Goal: Task Accomplishment & Management: Use online tool/utility

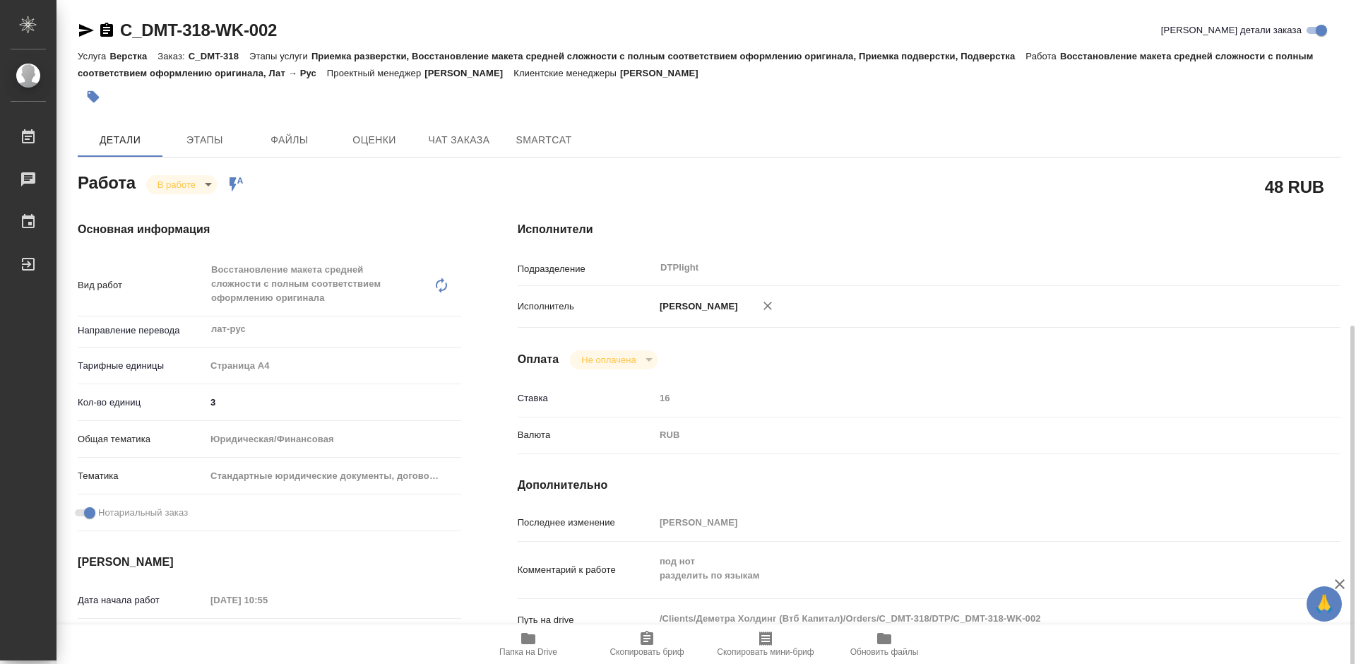
scroll to position [212, 0]
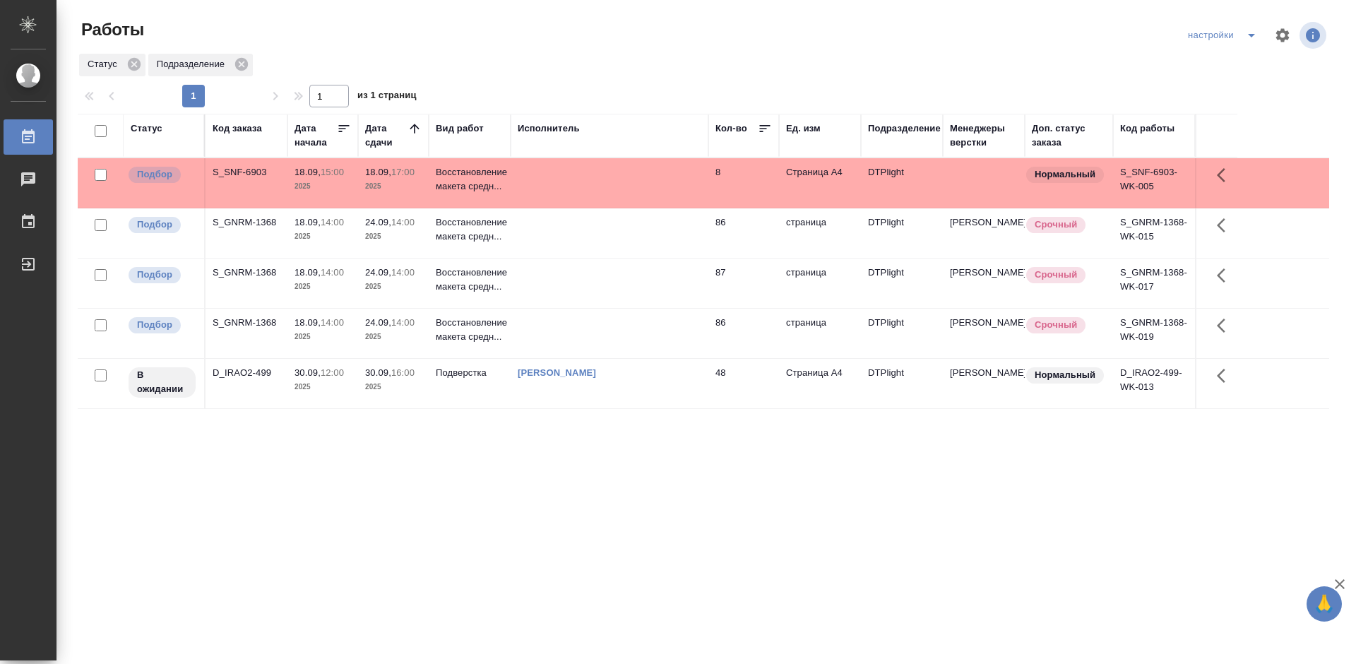
click at [238, 320] on div "S_GNRM-1368" at bounding box center [247, 323] width 68 height 14
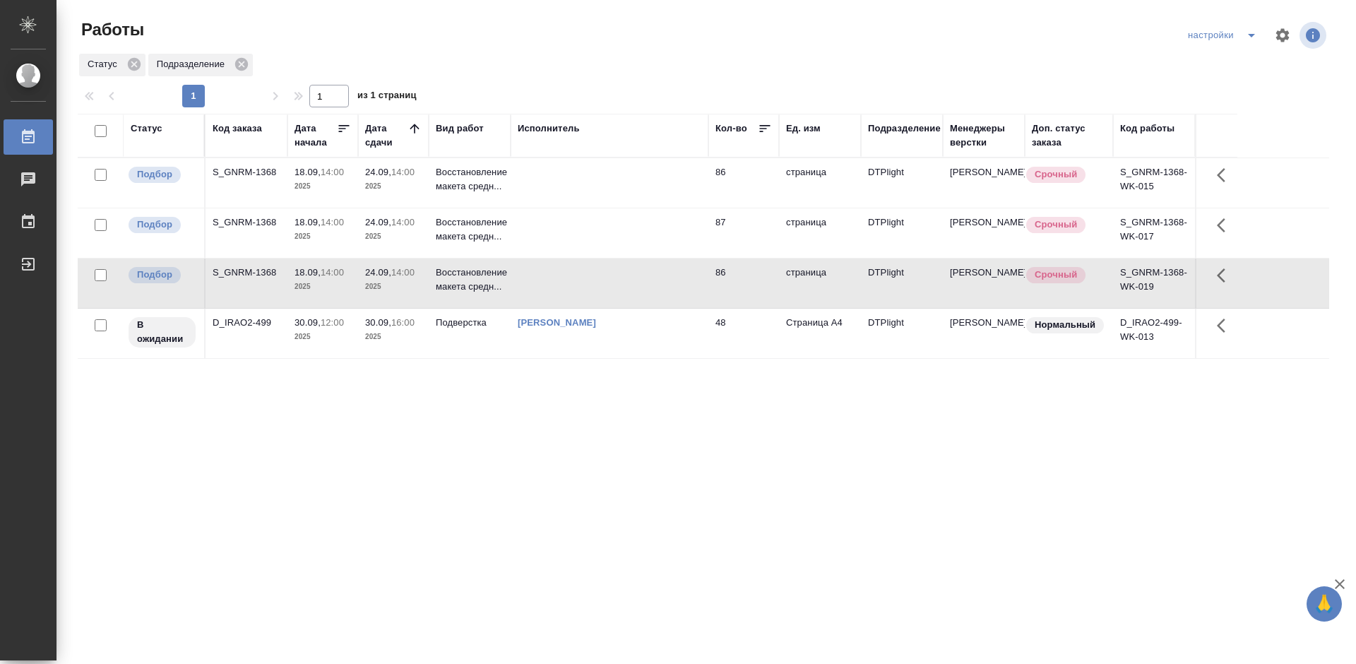
click at [263, 221] on div "S_GNRM-1368" at bounding box center [247, 222] width 68 height 14
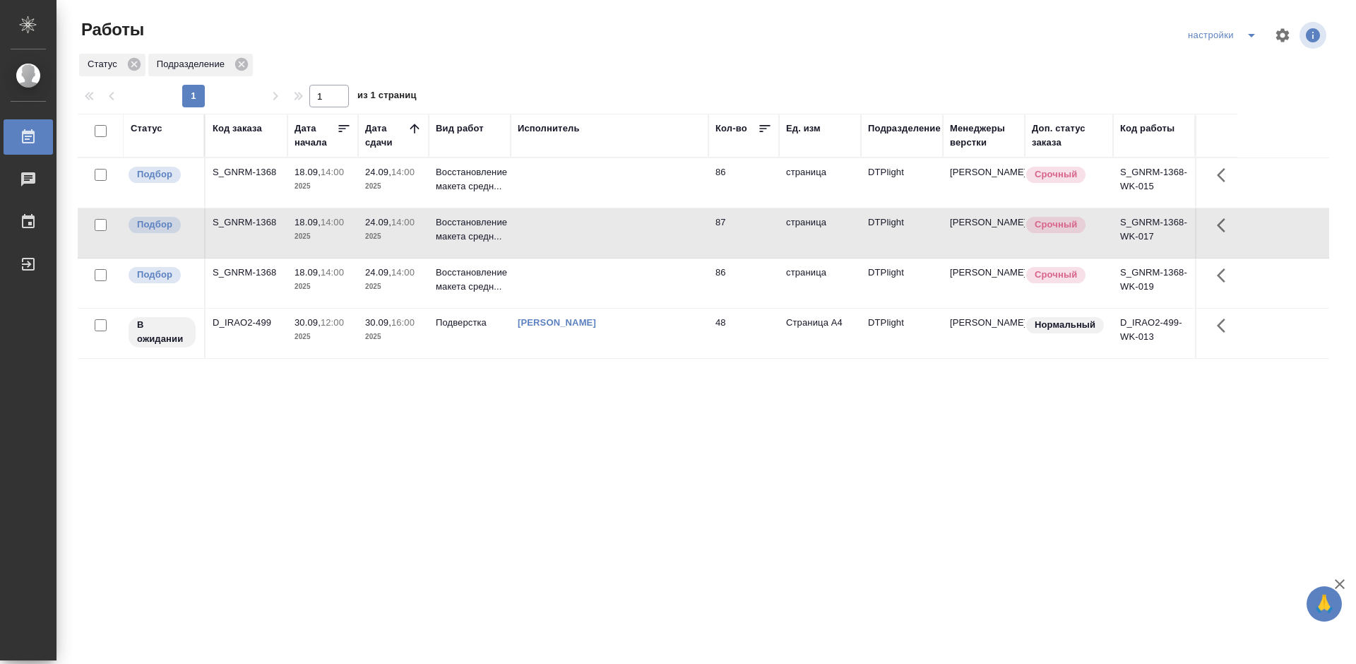
click at [263, 221] on div "S_GNRM-1368" at bounding box center [247, 222] width 68 height 14
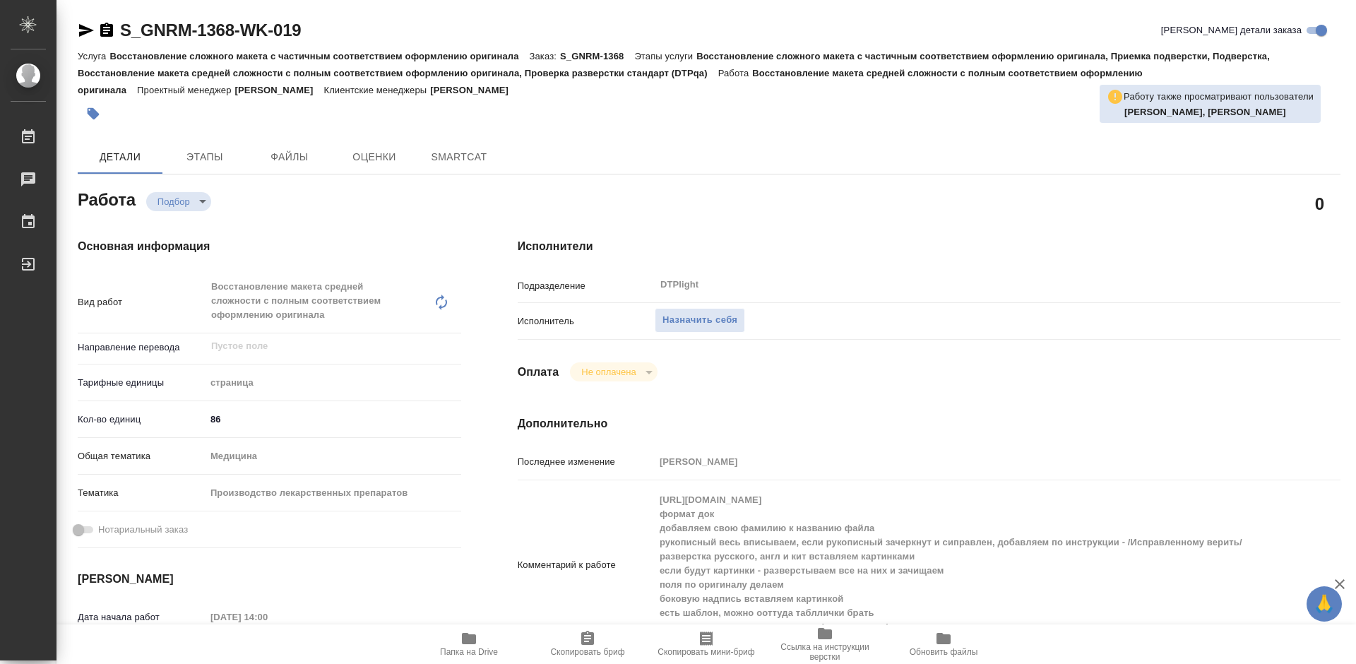
type textarea "x"
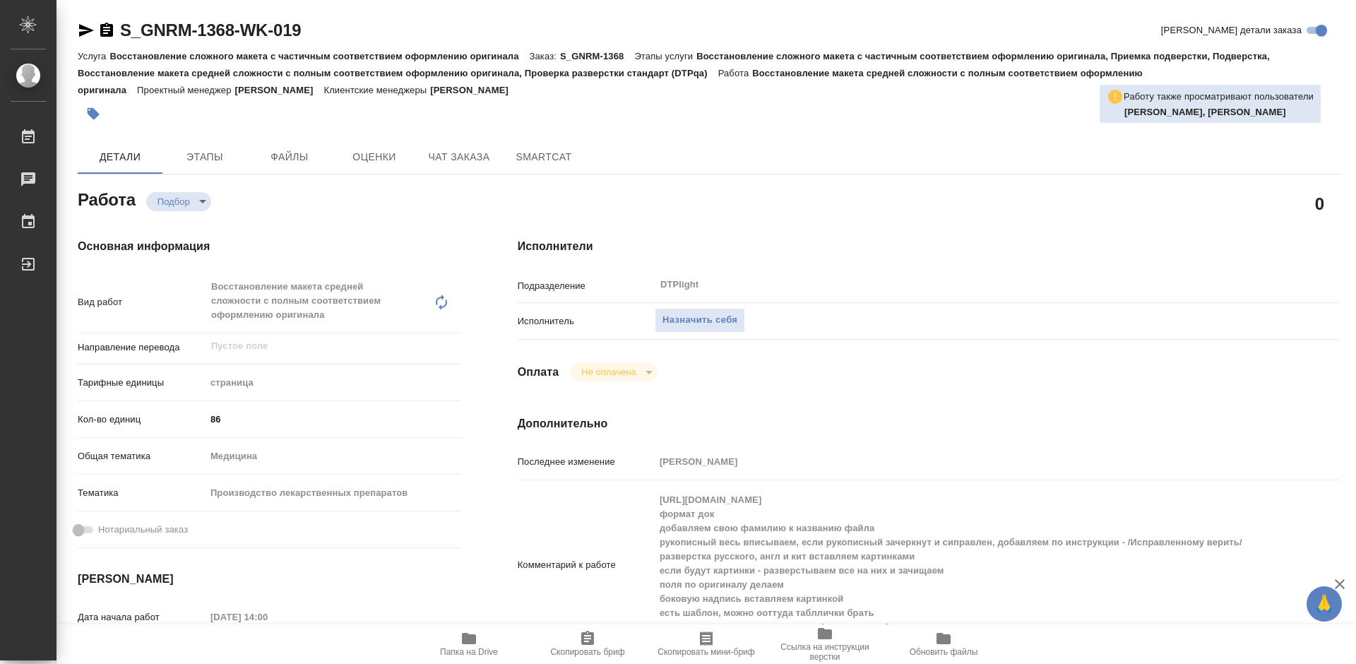
type textarea "x"
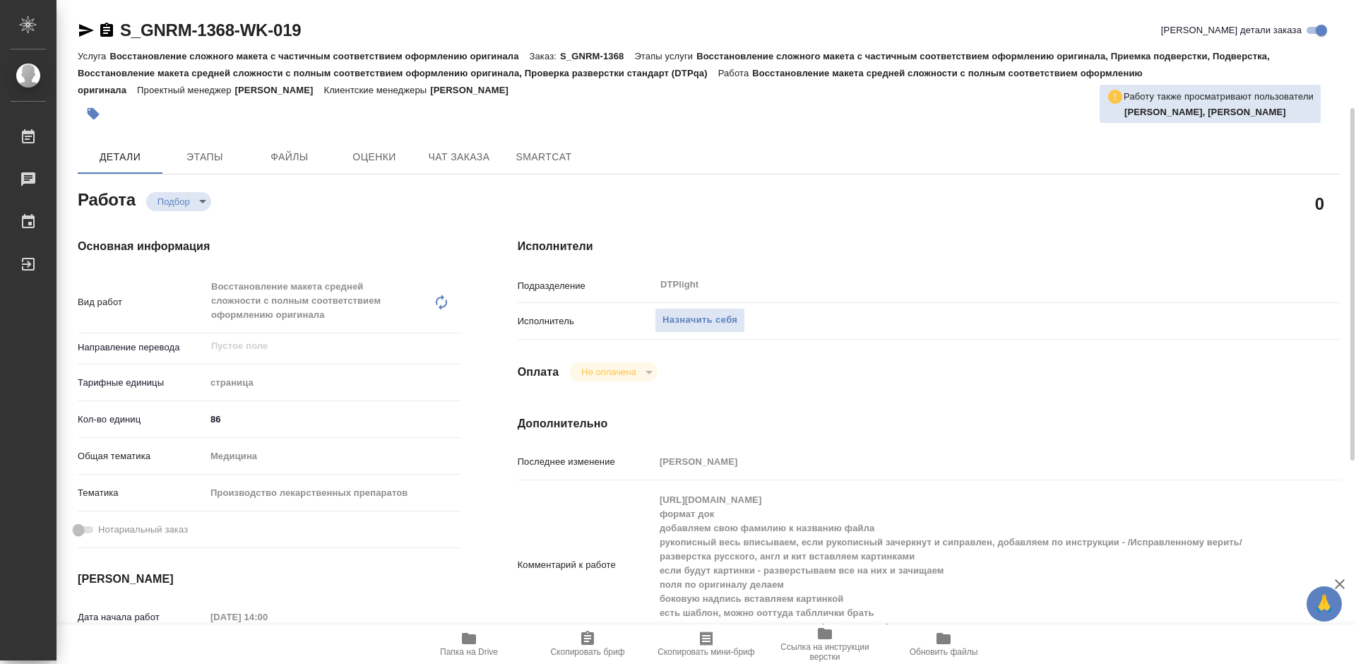
scroll to position [71, 0]
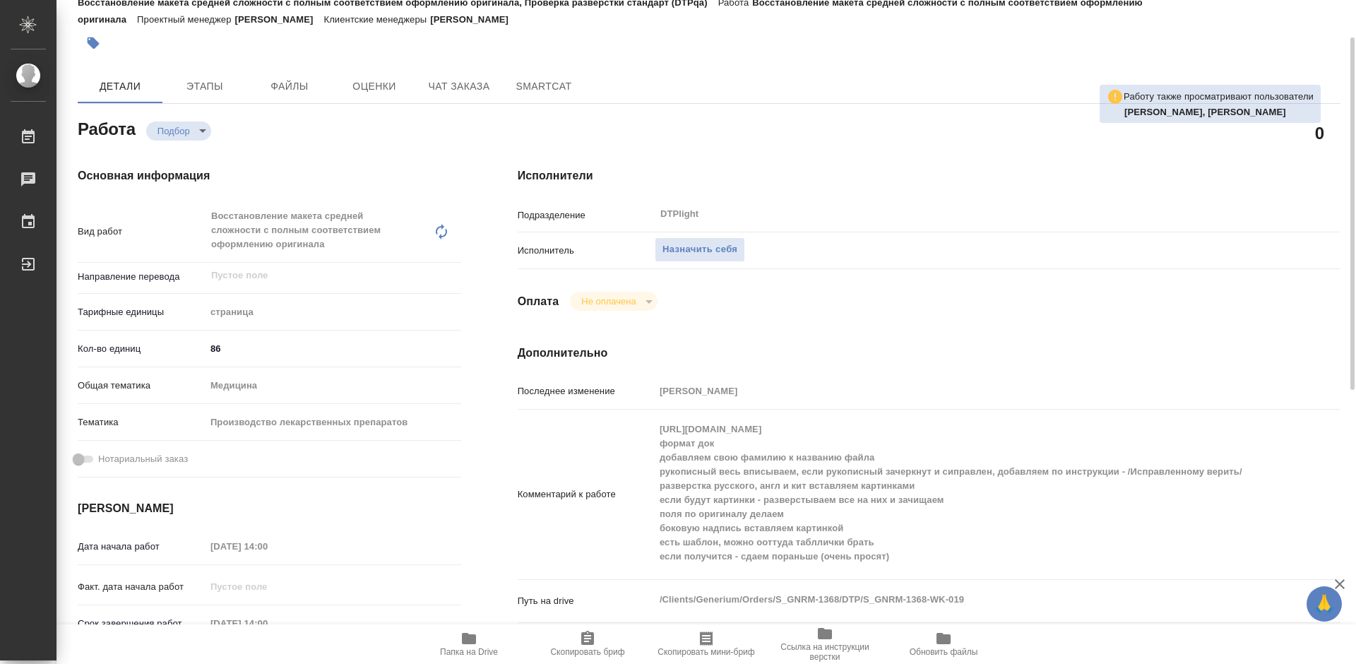
type textarea "x"
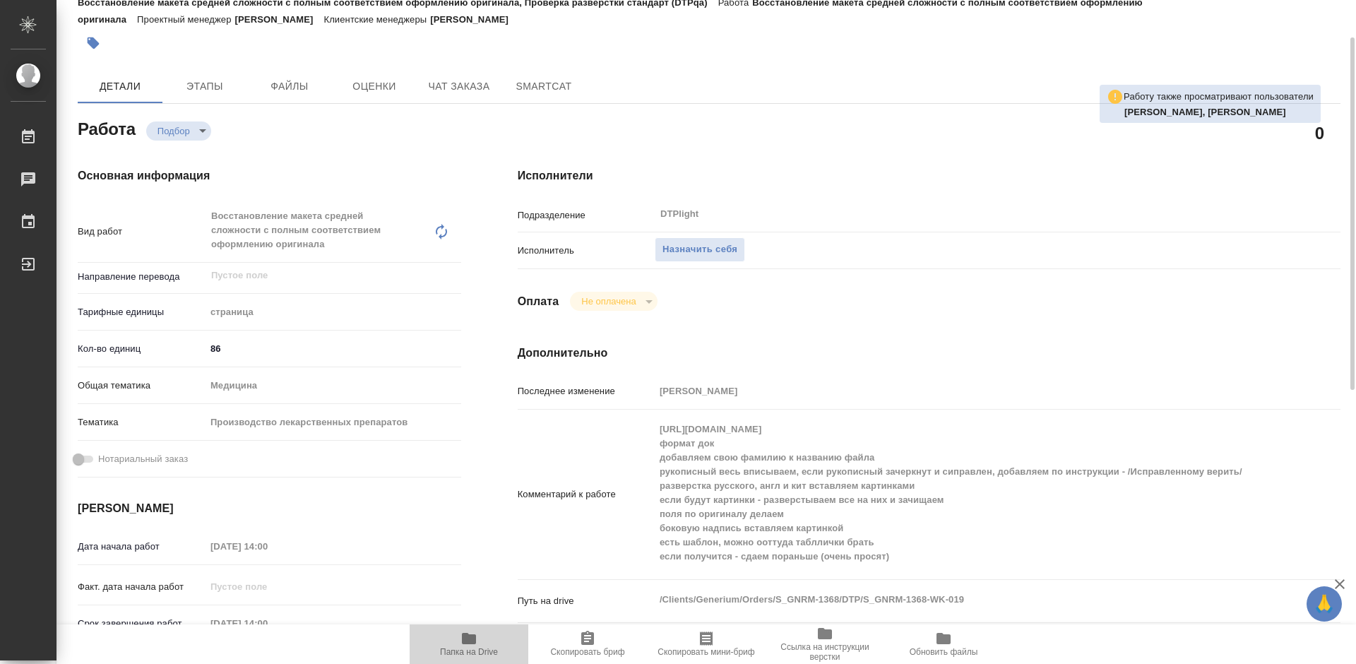
click at [475, 642] on icon "button" at bounding box center [469, 638] width 14 height 11
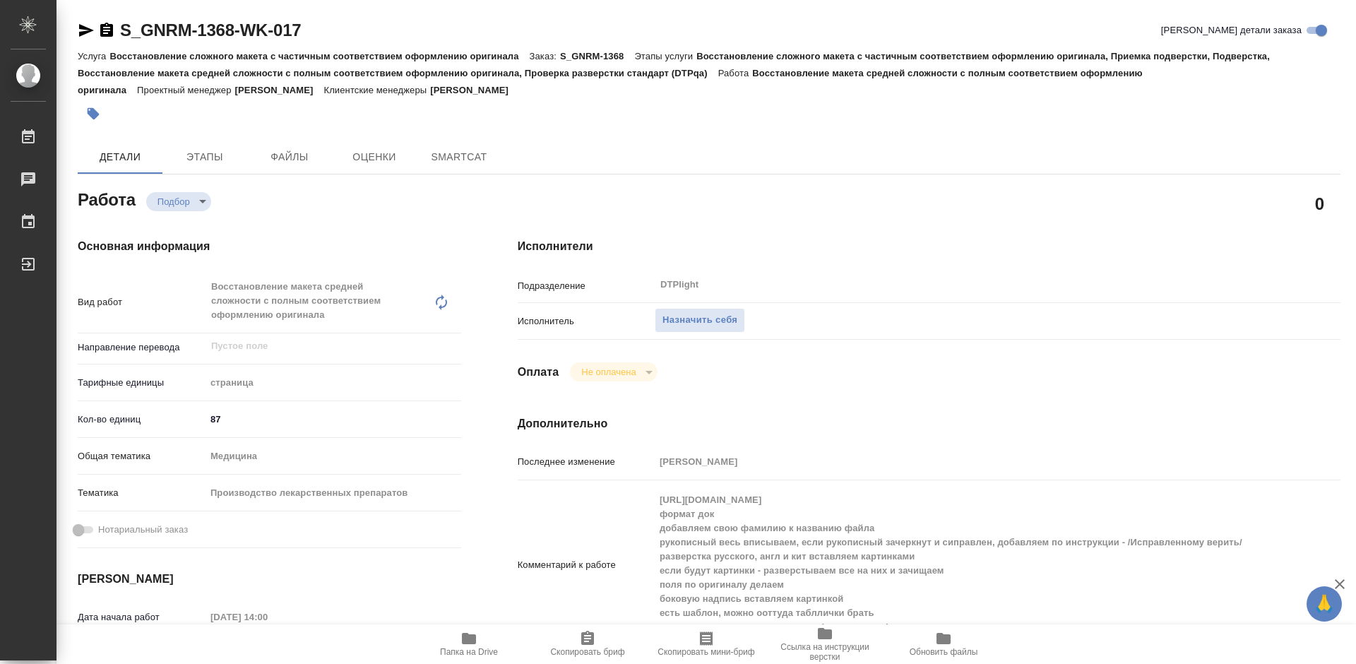
type textarea "x"
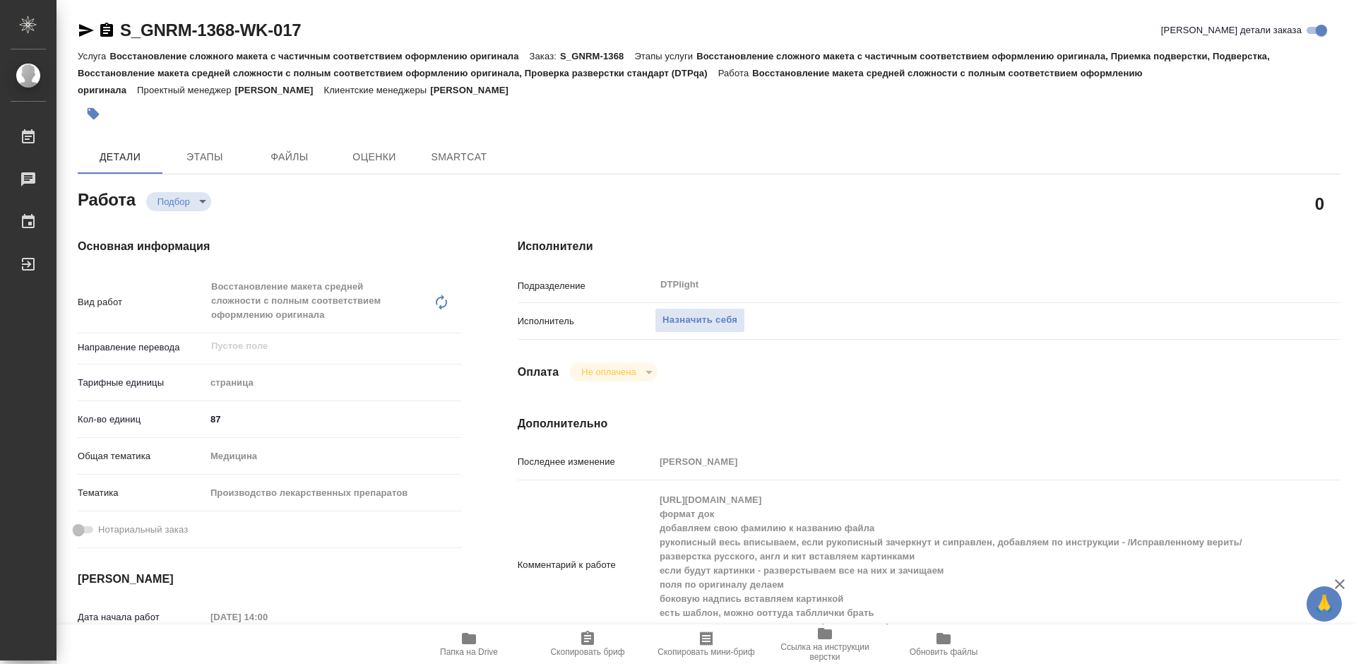
type textarea "x"
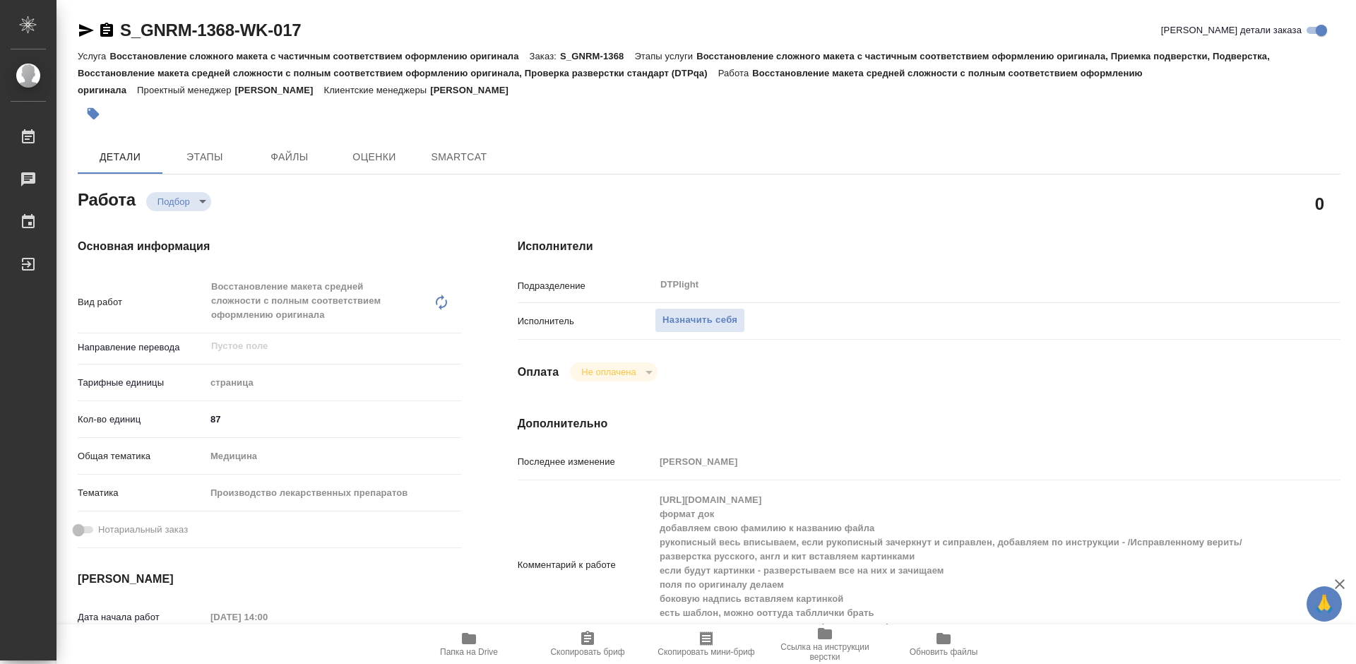
type textarea "x"
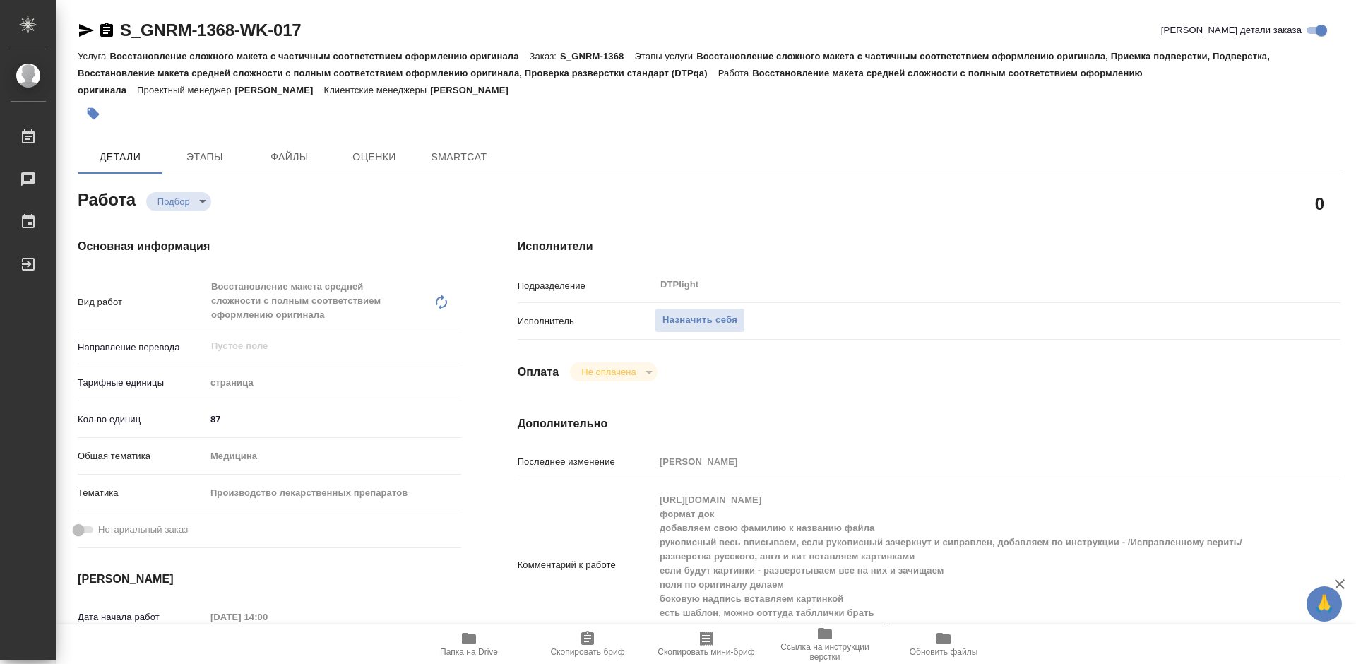
type textarea "x"
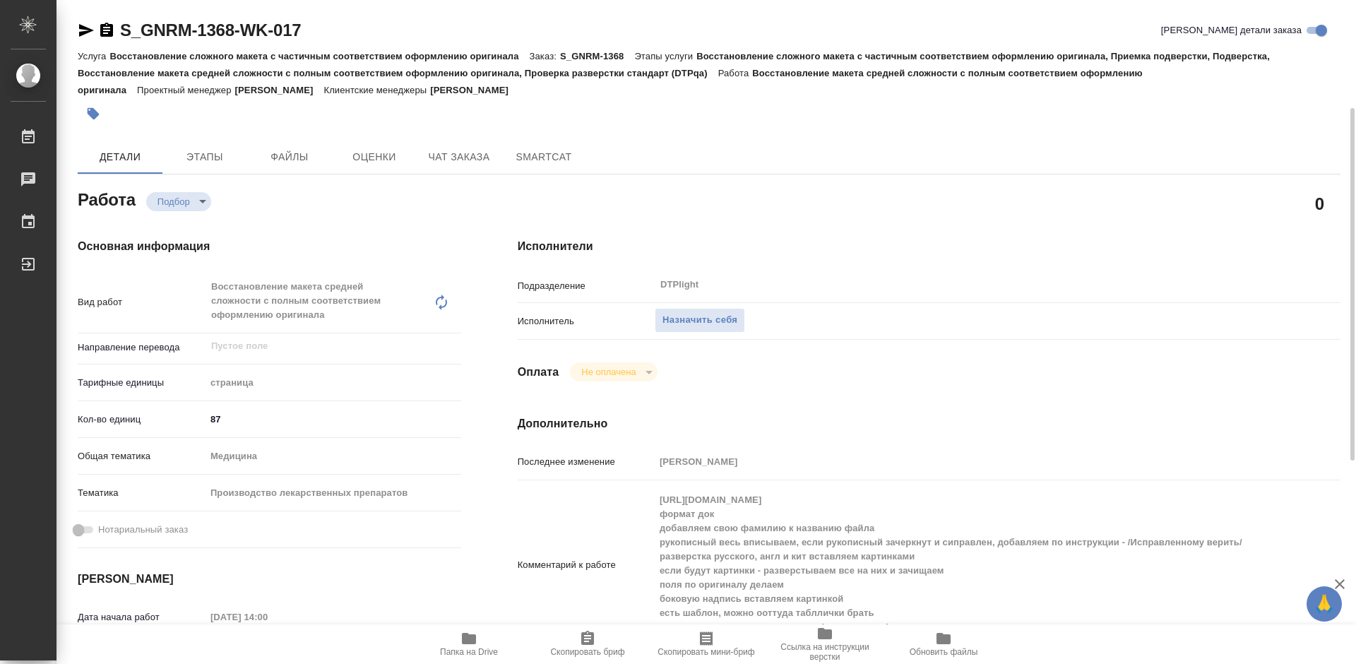
scroll to position [212, 0]
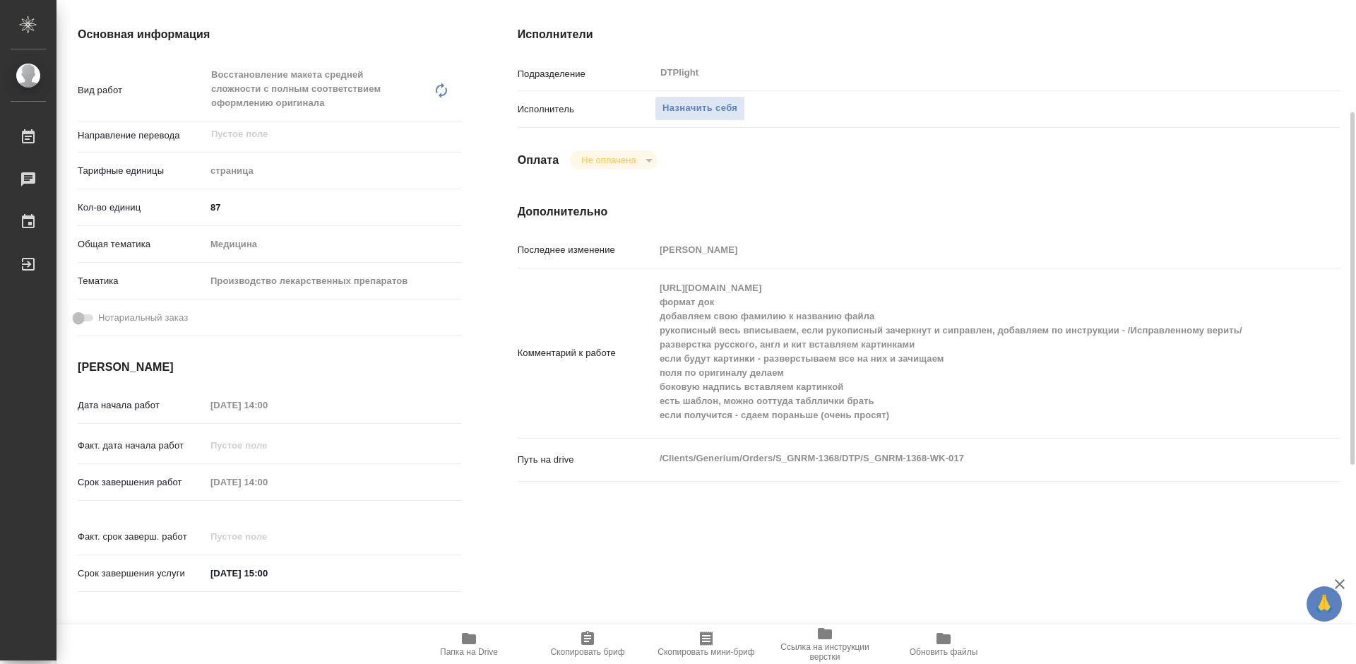
type textarea "x"
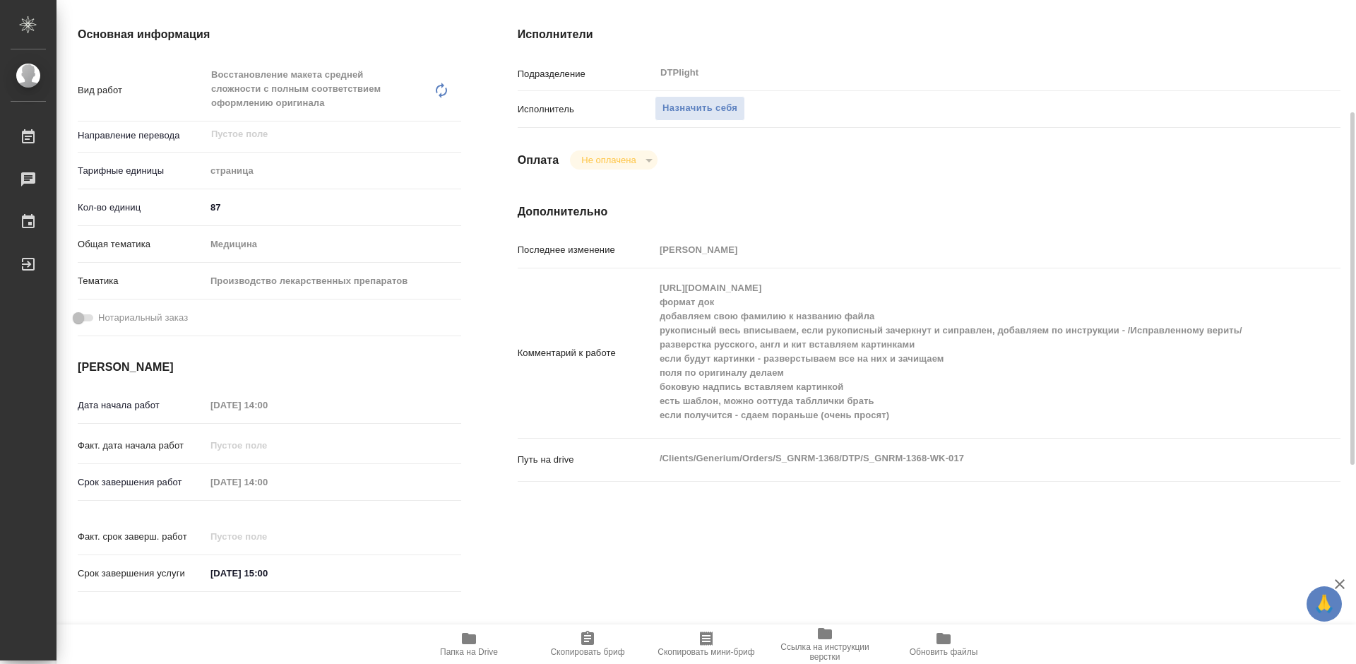
type textarea "x"
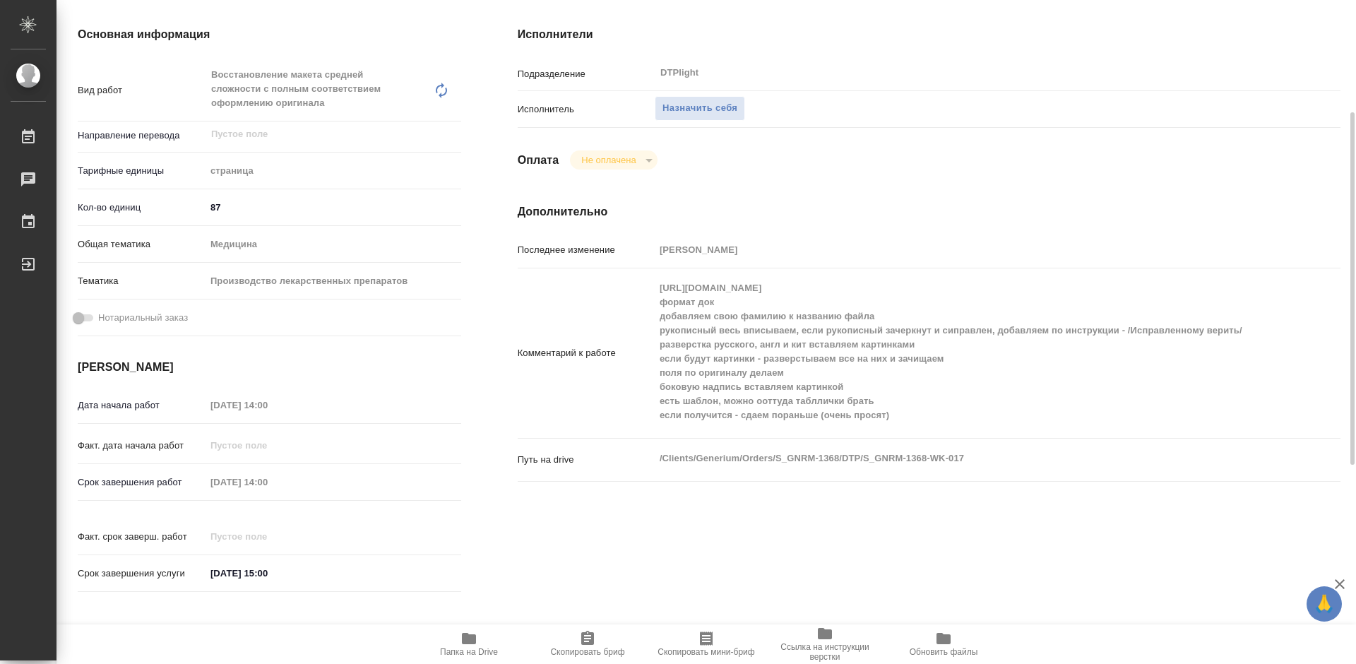
click at [482, 641] on span "Папка на Drive" at bounding box center [469, 643] width 102 height 27
